Goal: Task Accomplishment & Management: Complete application form

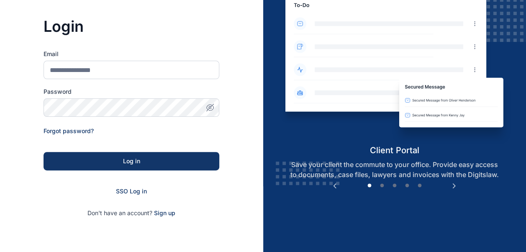
scroll to position [66, 0]
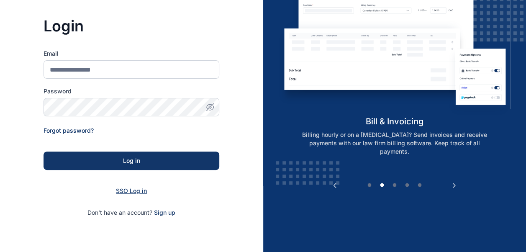
click at [130, 191] on span "SSO Log in" at bounding box center [131, 190] width 31 height 7
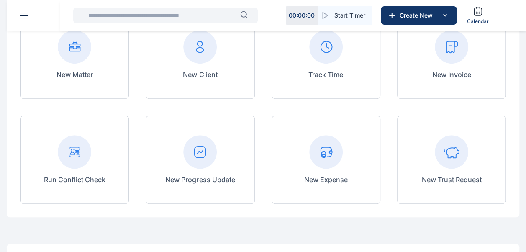
scroll to position [112, 0]
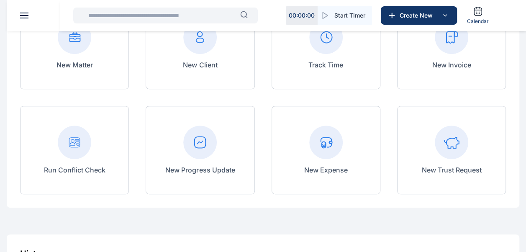
click at [200, 147] on icon at bounding box center [200, 141] width 11 height 11
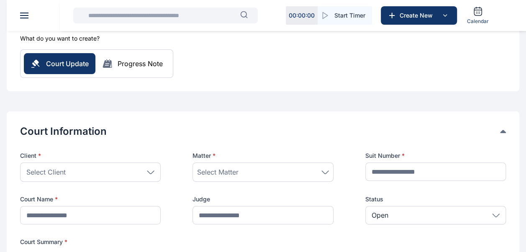
scroll to position [80, 0]
click at [155, 170] on div "Select Client" at bounding box center [90, 171] width 141 height 19
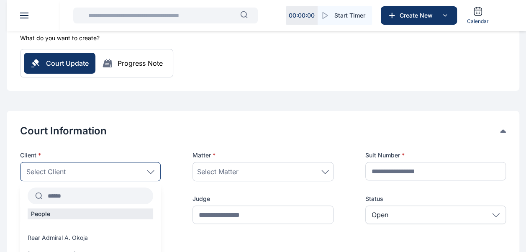
click at [94, 198] on input "text" at bounding box center [98, 195] width 111 height 15
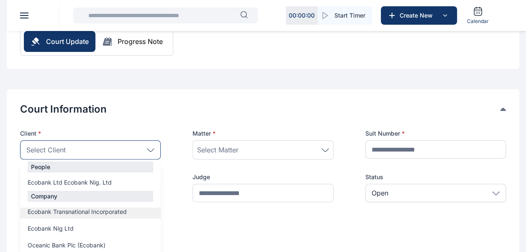
scroll to position [104, 0]
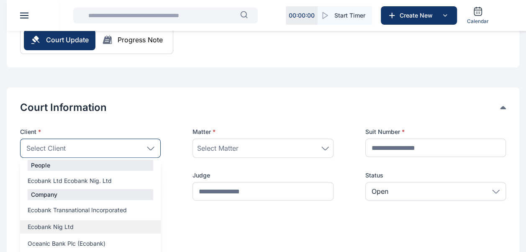
type input "****"
click at [58, 223] on span "Ecobank Nig Ltd" at bounding box center [51, 227] width 46 height 8
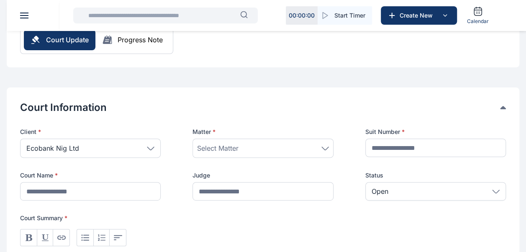
click at [249, 147] on div "Select Matter" at bounding box center [262, 148] width 131 height 10
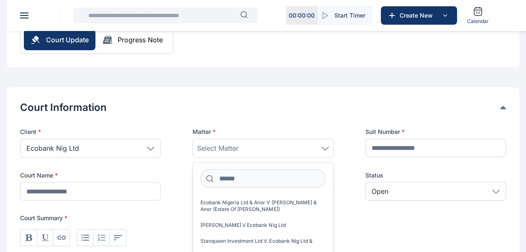
click at [224, 147] on span "Select Matter" at bounding box center [217, 148] width 41 height 10
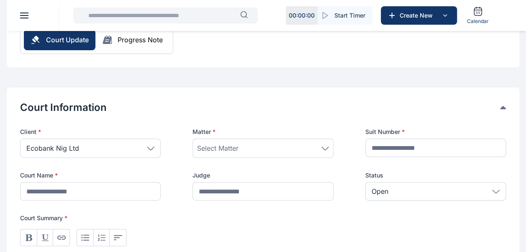
click at [216, 146] on span "Select Matter" at bounding box center [217, 148] width 41 height 10
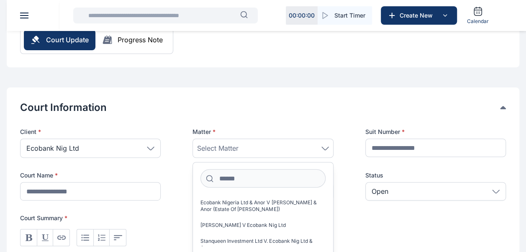
click at [218, 178] on span "button" at bounding box center [209, 178] width 18 height 9
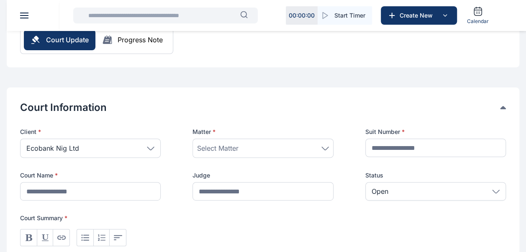
click at [229, 145] on span "Select Matter" at bounding box center [217, 148] width 41 height 10
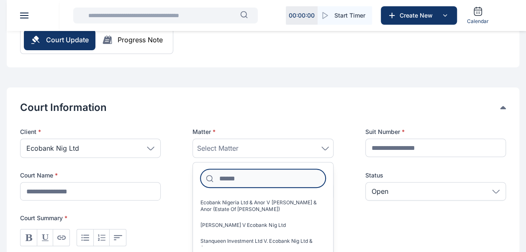
click at [244, 180] on input at bounding box center [262, 178] width 125 height 18
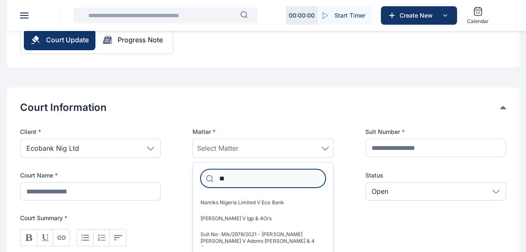
type input "*"
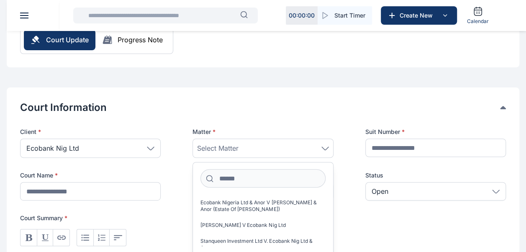
click at [150, 148] on icon at bounding box center [151, 149] width 8 height 4
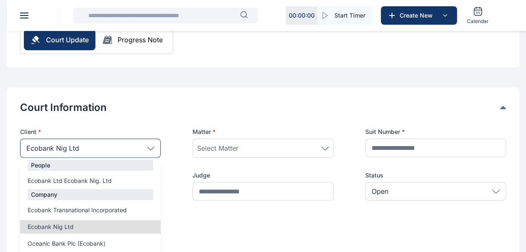
scroll to position [0, 0]
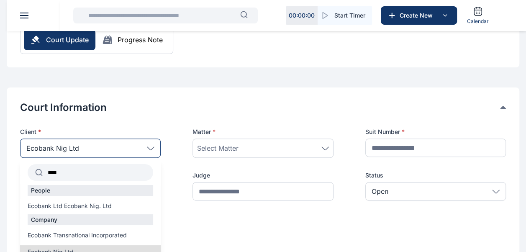
click at [95, 168] on input "****" at bounding box center [98, 172] width 111 height 15
type input "*"
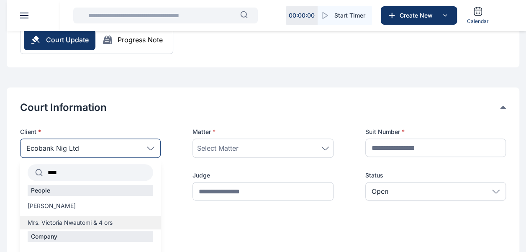
type input "****"
click at [70, 224] on span "Mrs. Victoria Nwautomi & 4 ors" at bounding box center [70, 222] width 85 height 8
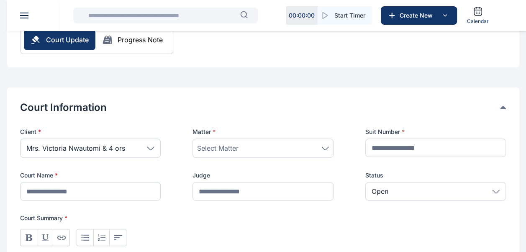
click at [277, 149] on div "Select Matter" at bounding box center [262, 148] width 131 height 10
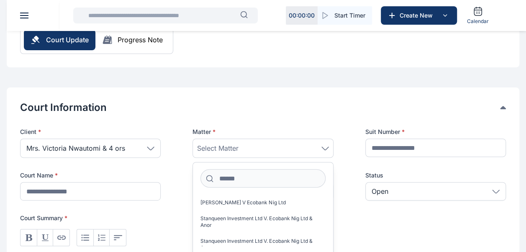
scroll to position [27, 0]
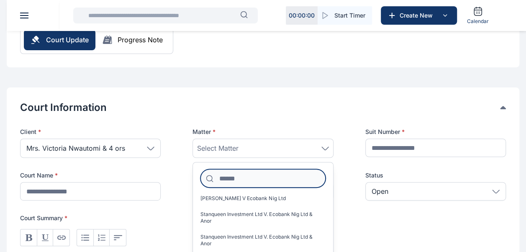
click at [250, 174] on input at bounding box center [262, 178] width 125 height 18
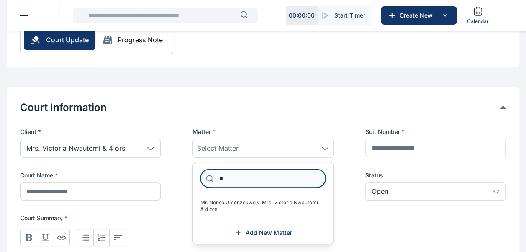
scroll to position [0, 0]
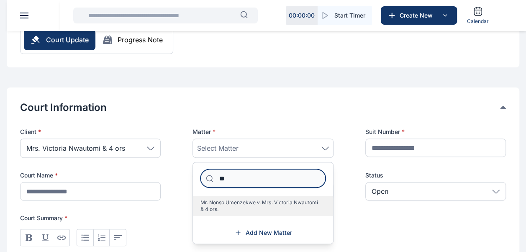
type input "**"
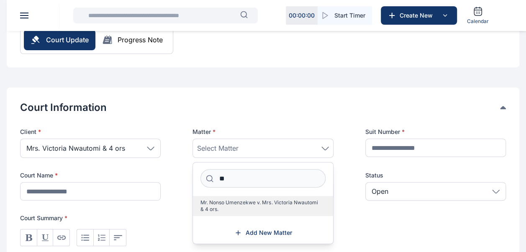
click at [255, 205] on span "Mr. Nonso Umenzekwe v. Mrs. Victoria Nwautomi & 4 ors." at bounding box center [259, 205] width 118 height 13
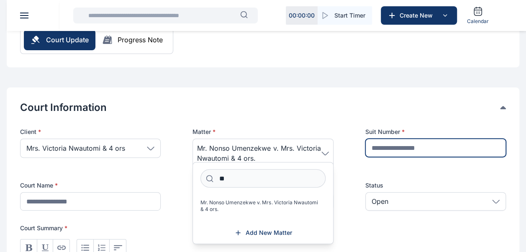
click at [394, 150] on input "text" at bounding box center [435, 148] width 141 height 18
